Goal: Task Accomplishment & Management: Manage account settings

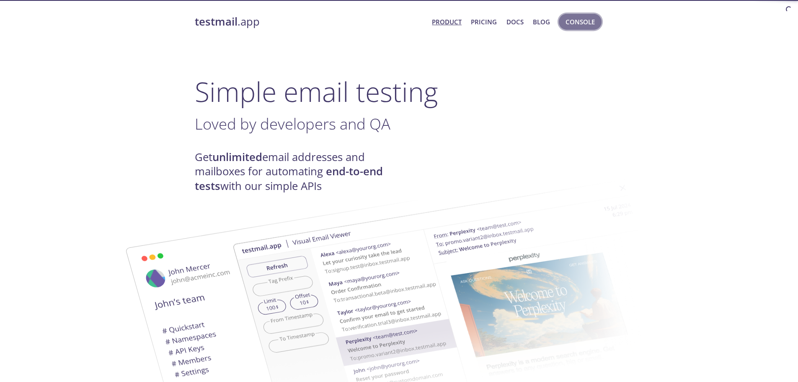
drag, startPoint x: 578, startPoint y: 22, endPoint x: 594, endPoint y: 21, distance: 15.9
click at [578, 21] on span "Console" at bounding box center [579, 21] width 29 height 11
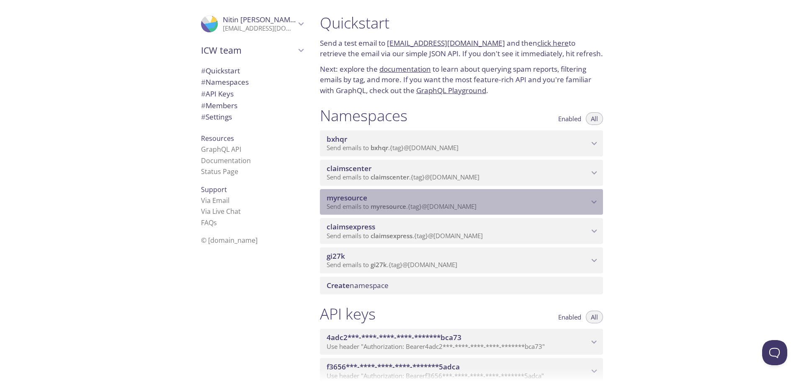
click at [456, 199] on span "myresource" at bounding box center [458, 197] width 262 height 9
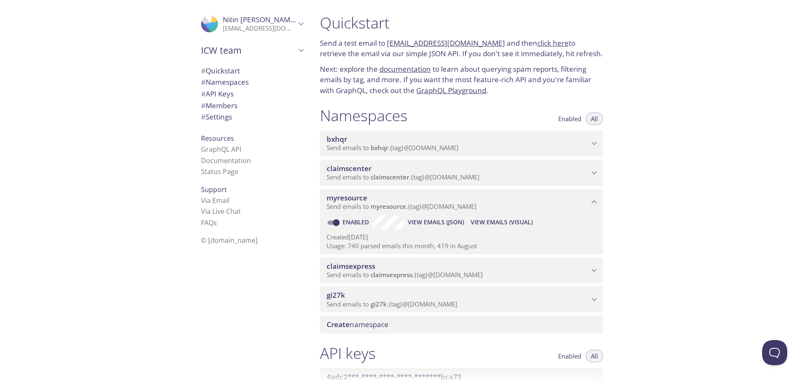
click at [498, 220] on span "View Emails (Visual)" at bounding box center [502, 222] width 62 height 10
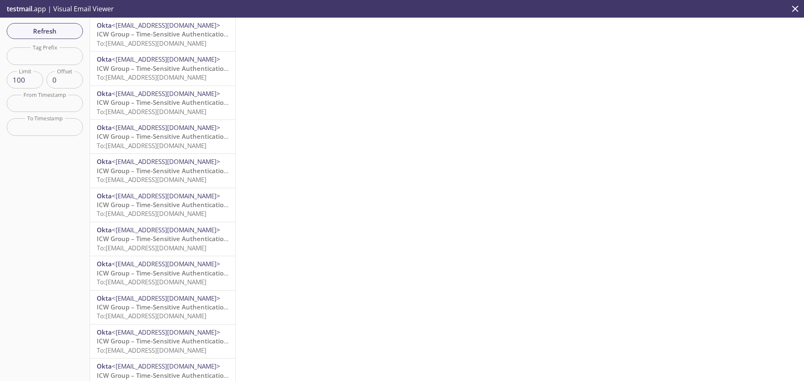
click at [176, 42] on span "To: [EMAIL_ADDRESS][DOMAIN_NAME]" at bounding box center [152, 43] width 110 height 8
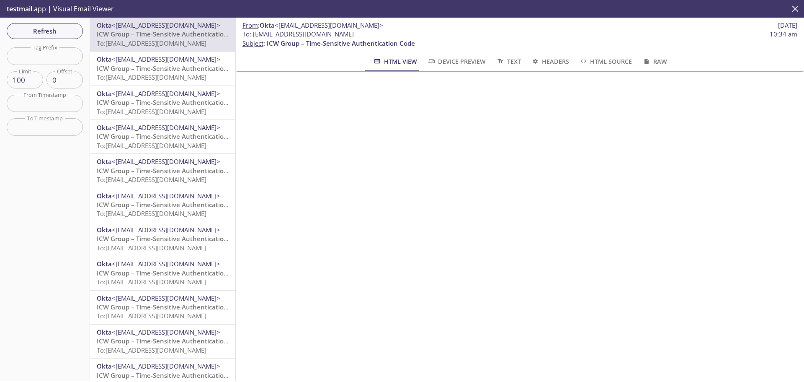
click at [797, 11] on icon "close" at bounding box center [795, 8] width 6 height 6
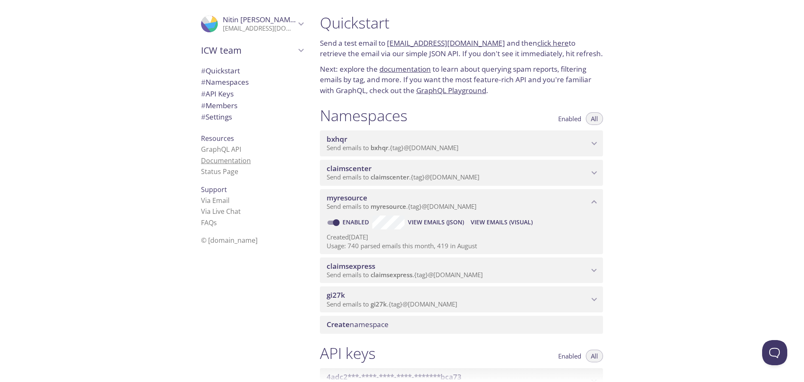
click at [228, 157] on link "Documentation" at bounding box center [226, 160] width 50 height 9
click at [228, 117] on span "# Settings" at bounding box center [216, 117] width 31 height 10
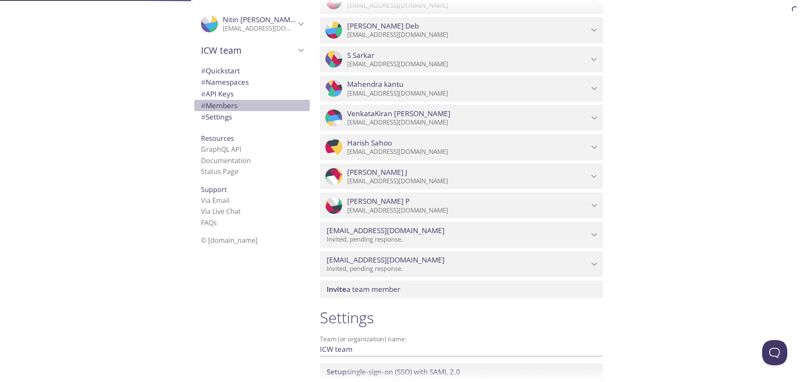
click at [225, 107] on span "# Members" at bounding box center [219, 106] width 36 height 10
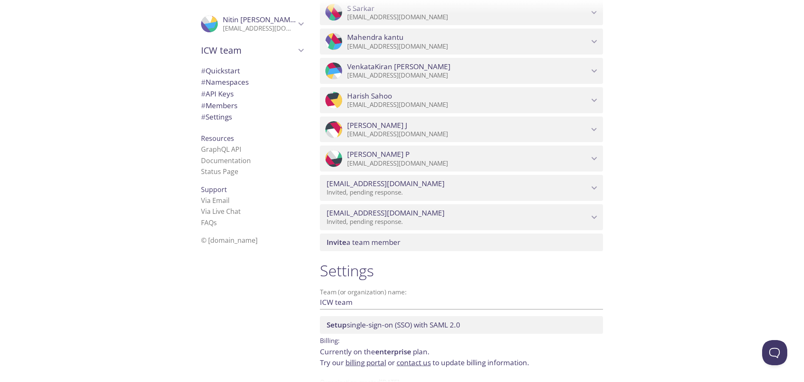
scroll to position [903, 0]
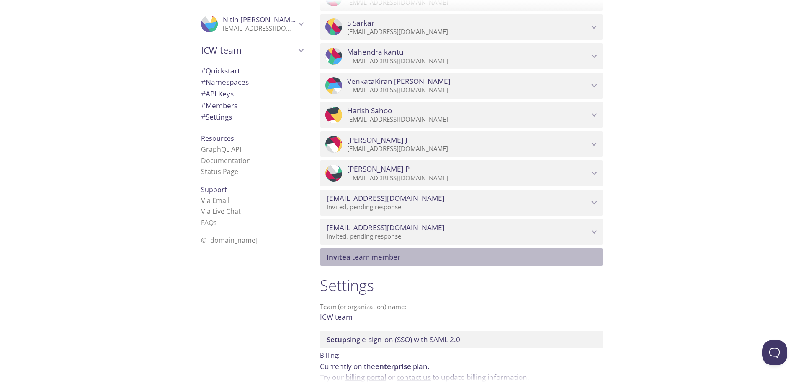
click at [376, 258] on span "Invite a team member" at bounding box center [364, 257] width 74 height 10
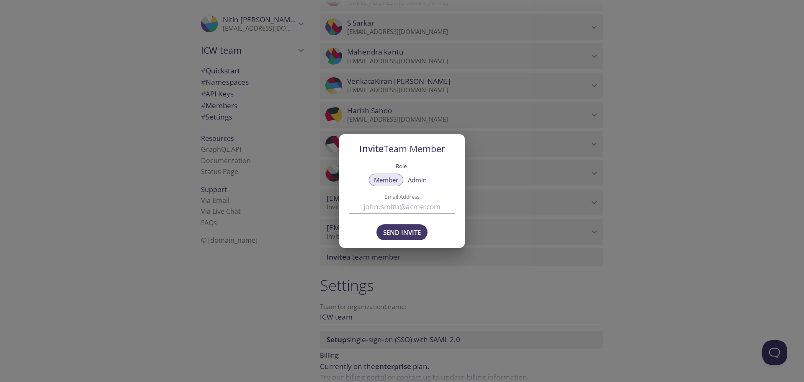
click at [406, 207] on input "Email Address" at bounding box center [402, 207] width 106 height 14
type input "[EMAIL_ADDRESS][DOMAIN_NAME]"
click at [383, 228] on span "Send Invite" at bounding box center [402, 232] width 38 height 11
